Goal: Task Accomplishment & Management: Use online tool/utility

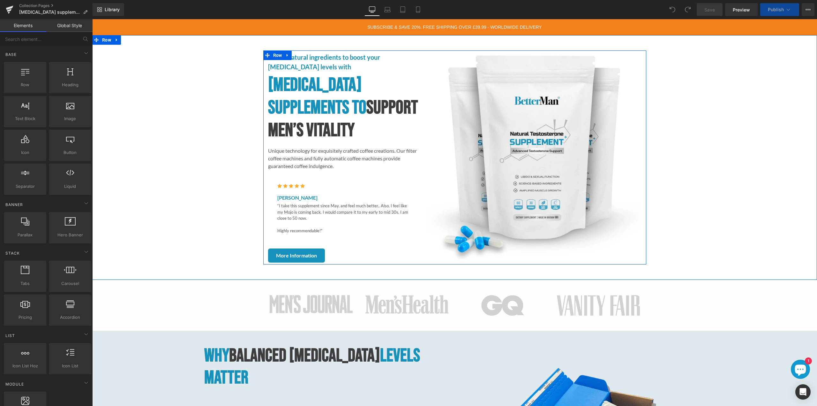
click at [314, 88] on h1 "[MEDICAL_DATA] Supplements to Support Men’s Vitality" at bounding box center [343, 108] width 150 height 68
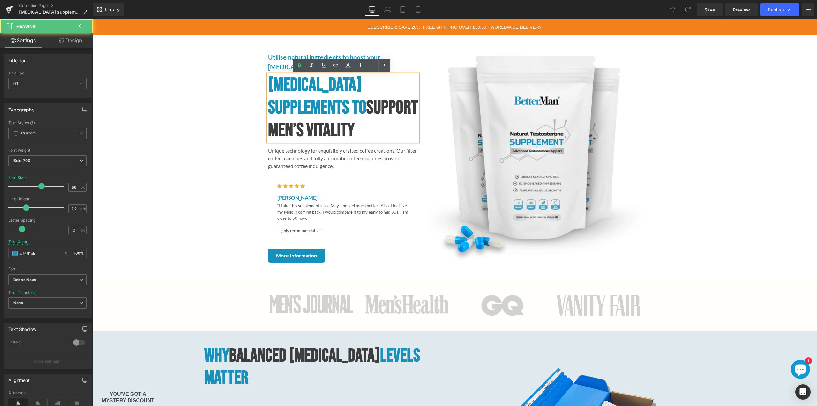
click at [348, 107] on h1 "[MEDICAL_DATA] Supplements to Support Men’s Vitality" at bounding box center [343, 108] width 150 height 68
click at [270, 86] on h1 "[MEDICAL_DATA] Supplements to Support Men’s Vitality" at bounding box center [343, 108] width 150 height 68
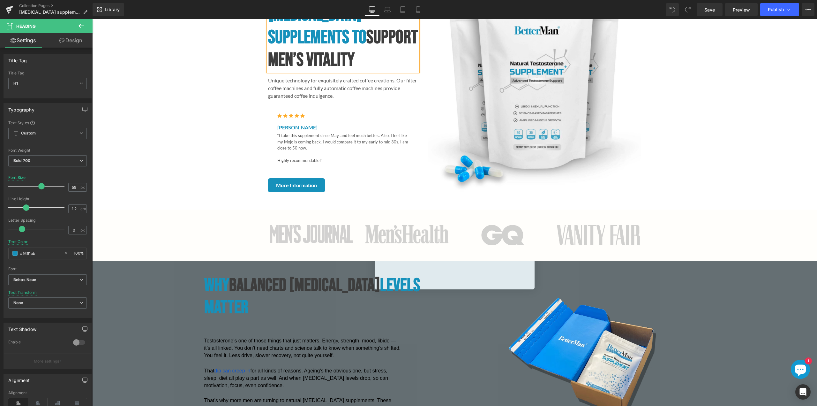
scroll to position [192, 0]
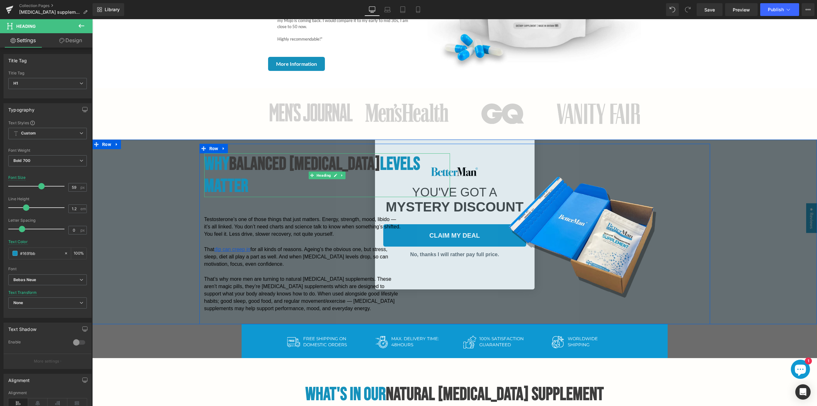
click at [276, 165] on span "Balanced [MEDICAL_DATA]" at bounding box center [304, 164] width 151 height 22
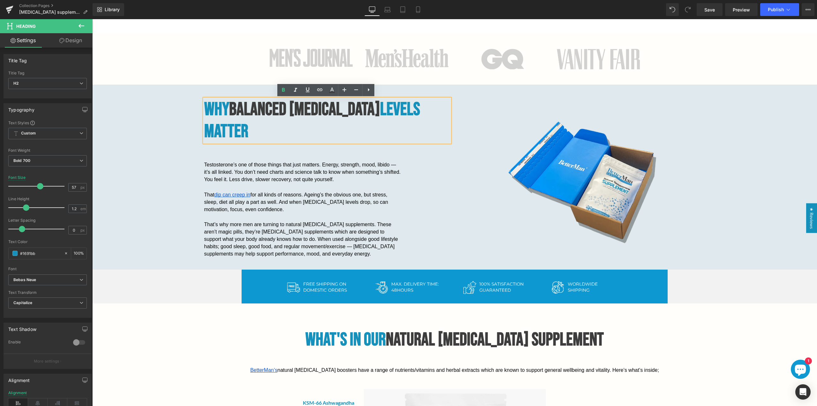
scroll to position [383, 0]
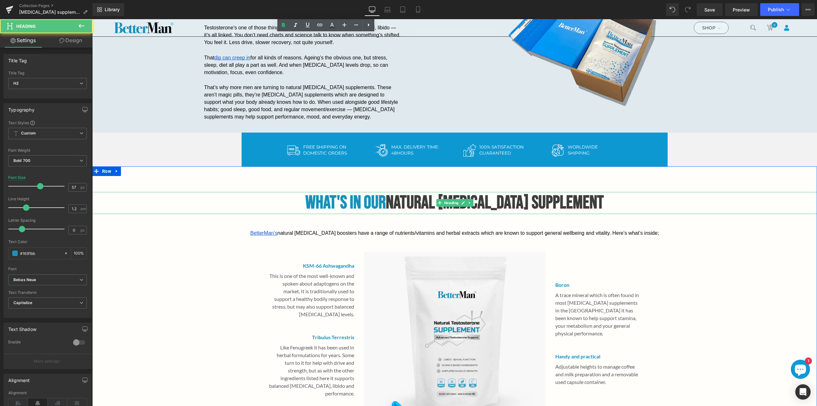
click at [607, 204] on h2 "What's In Our Natural [MEDICAL_DATA] Supplement" at bounding box center [454, 203] width 725 height 22
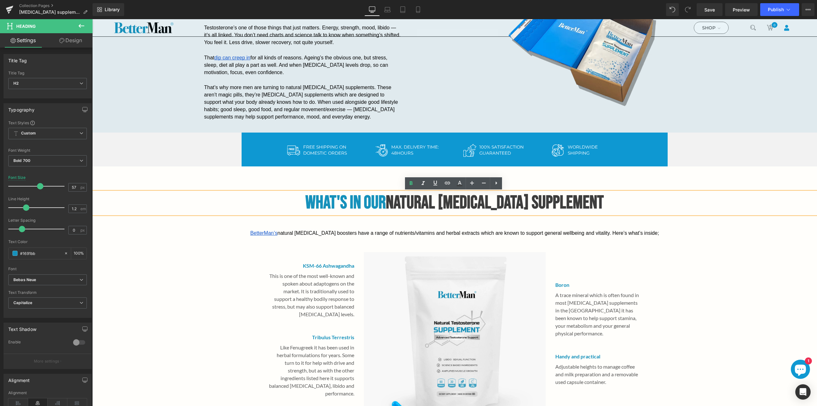
click at [443, 205] on span "Natural [MEDICAL_DATA] Supplement" at bounding box center [495, 203] width 218 height 22
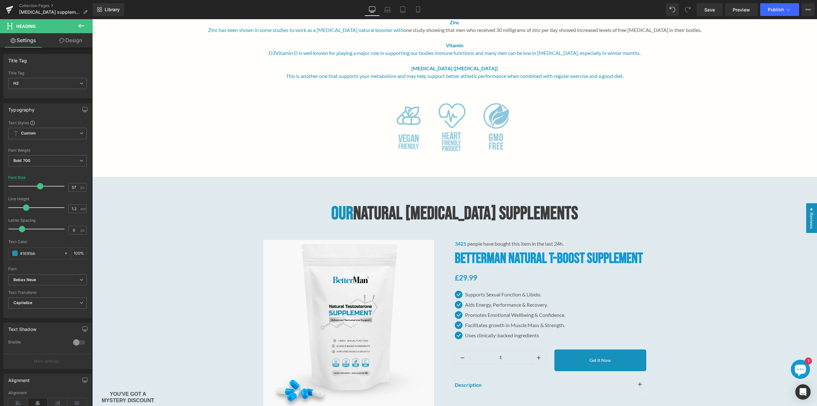
scroll to position [958, 0]
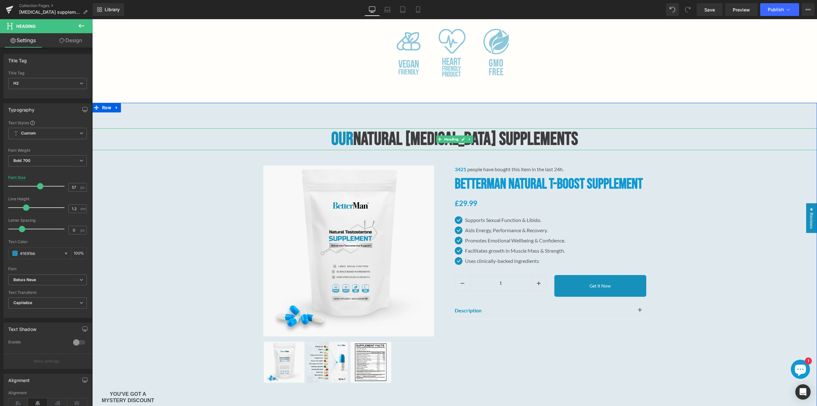
click at [570, 138] on span "Natural [MEDICAL_DATA] Supplements" at bounding box center [465, 139] width 225 height 22
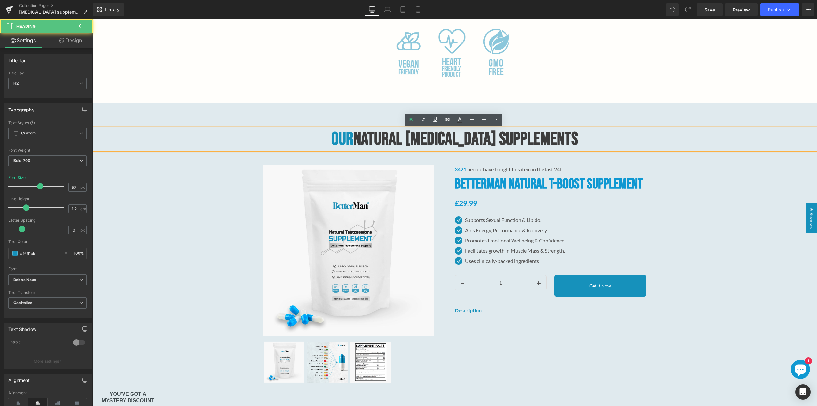
click at [570, 141] on span "Natural [MEDICAL_DATA] Supplements" at bounding box center [465, 139] width 225 height 22
click at [576, 142] on h2 "Our Natural [MEDICAL_DATA] Supplements" at bounding box center [454, 139] width 725 height 22
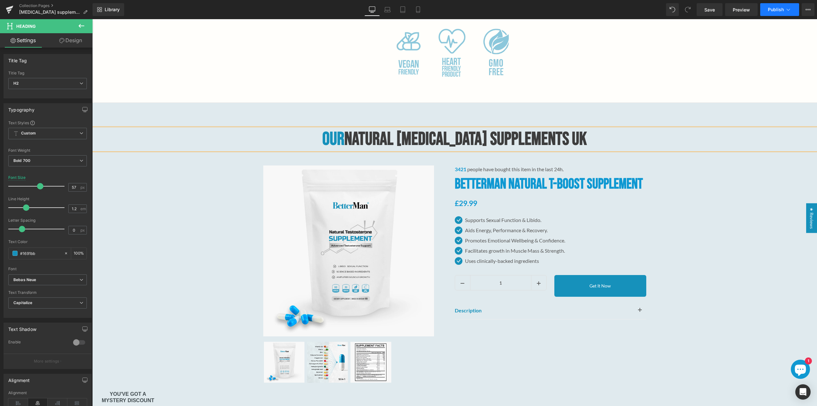
click at [773, 9] on span "Publish" at bounding box center [776, 9] width 16 height 5
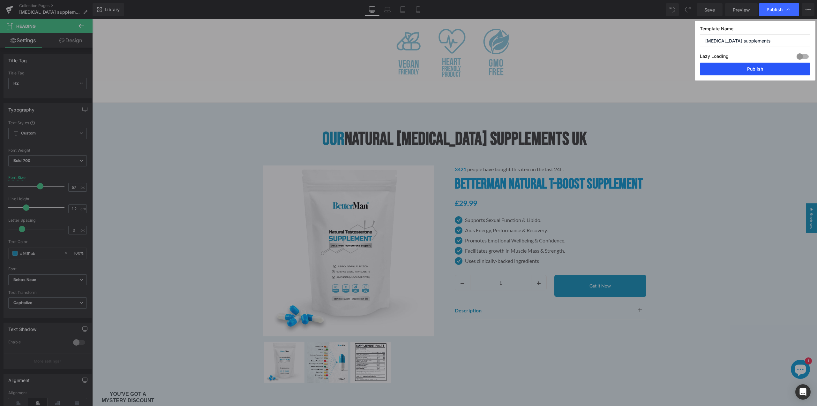
click at [752, 68] on button "Publish" at bounding box center [755, 69] width 110 height 13
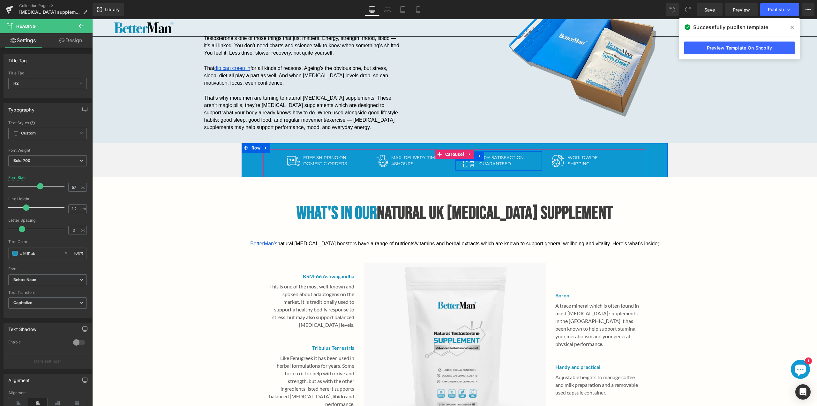
scroll to position [383, 0]
